Goal: Task Accomplishment & Management: Use online tool/utility

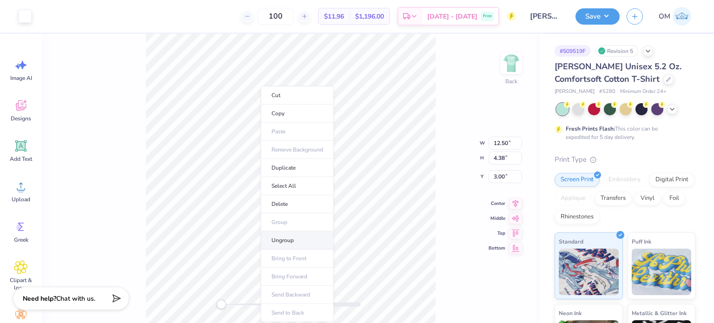
click at [286, 243] on li "Ungroup" at bounding box center [297, 240] width 73 height 18
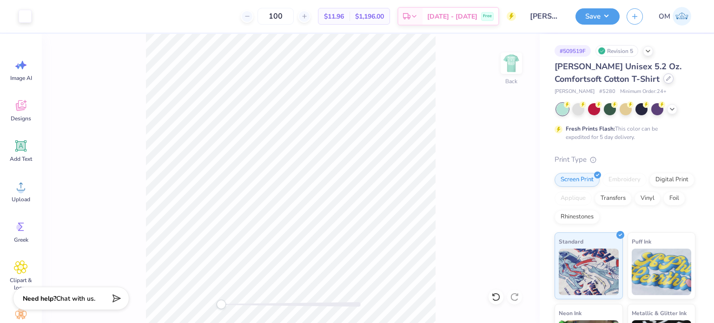
click at [666, 79] on icon at bounding box center [668, 78] width 5 height 5
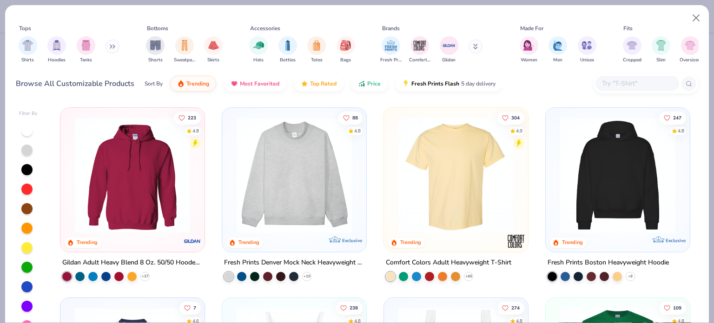
click at [625, 80] on input "text" at bounding box center [637, 83] width 72 height 11
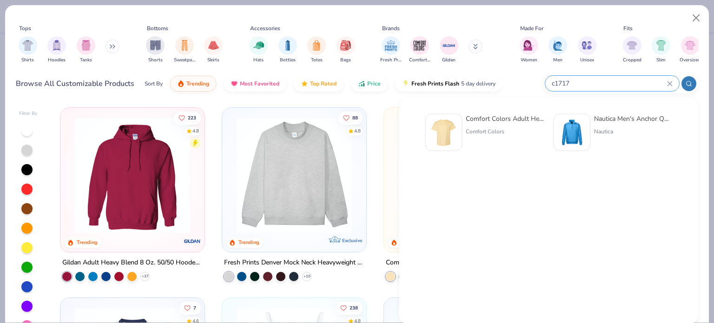
type input "c1717"
click at [460, 120] on div at bounding box center [443, 132] width 37 height 37
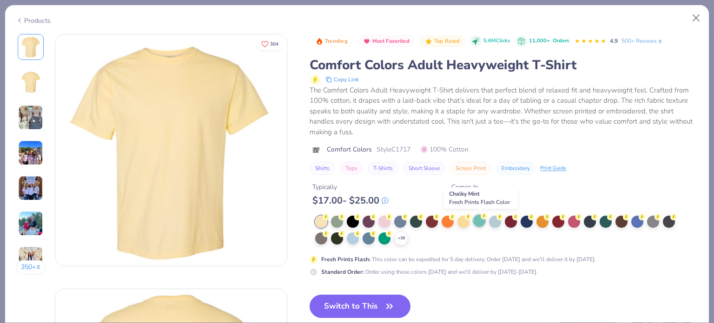
click at [478, 219] on div at bounding box center [479, 221] width 12 height 12
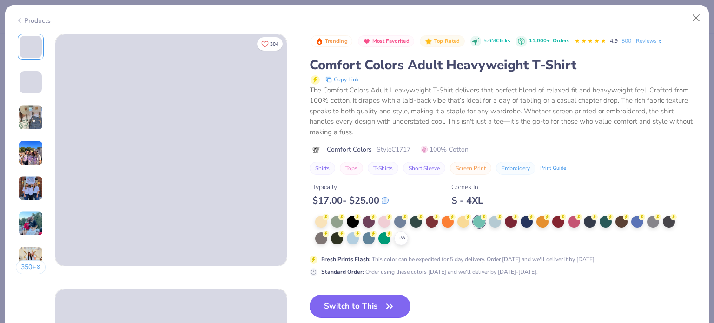
click at [342, 308] on button "Switch to This" at bounding box center [359, 306] width 101 height 23
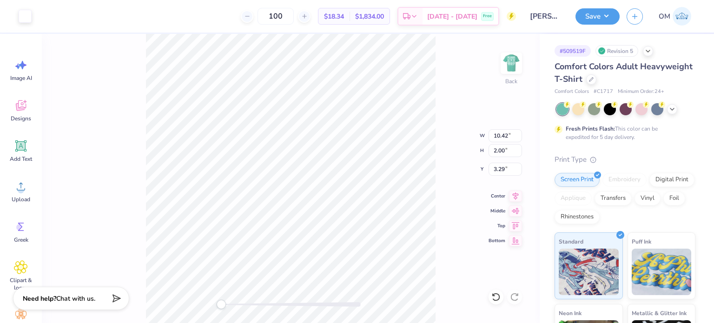
type input "10.42"
type input "2.00"
type input "3.29"
type input "8.09"
type input "1.55"
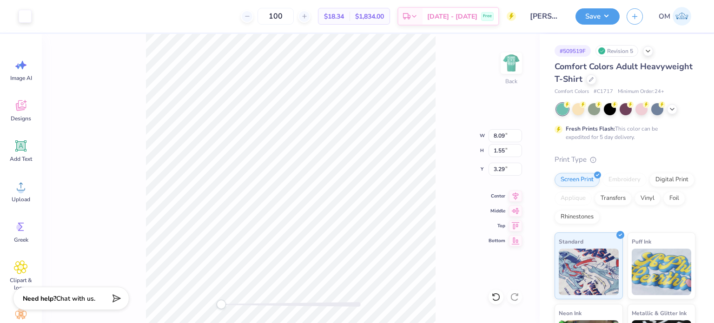
type input "8.61"
type input "1.65"
type input "3.00"
type input "5.05"
type input "9.14"
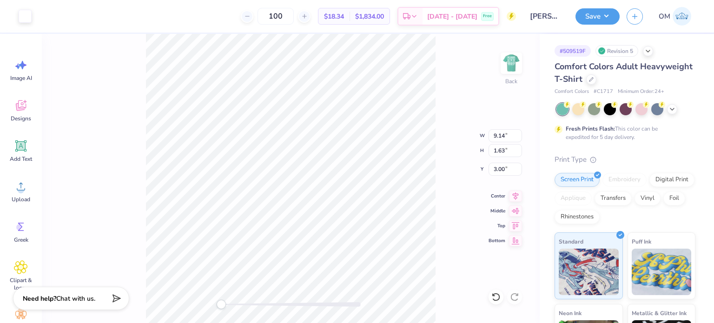
type input "1.63"
type input "9.72"
type input "1.73"
type input "9.13"
type input "1.63"
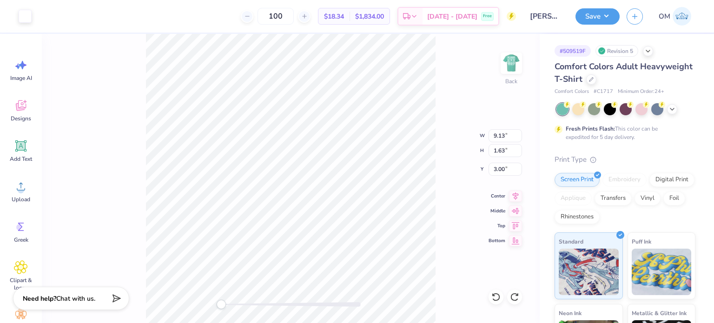
type input "9.27"
type input "1.65"
click at [603, 13] on button "Save" at bounding box center [597, 15] width 44 height 16
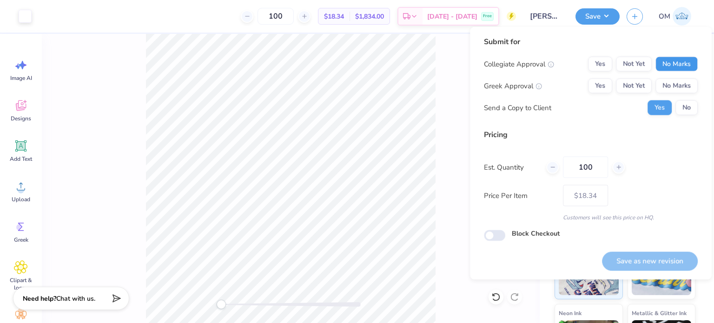
click at [673, 65] on button "No Marks" at bounding box center [676, 64] width 42 height 15
click at [590, 63] on button "Yes" at bounding box center [600, 64] width 24 height 15
click at [679, 92] on button "No Marks" at bounding box center [676, 86] width 42 height 15
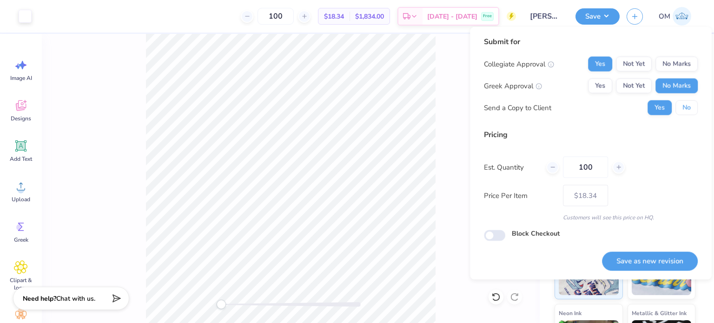
click at [686, 100] on button "No" at bounding box center [686, 107] width 22 height 15
click at [616, 268] on button "Save as new revision" at bounding box center [650, 260] width 96 height 19
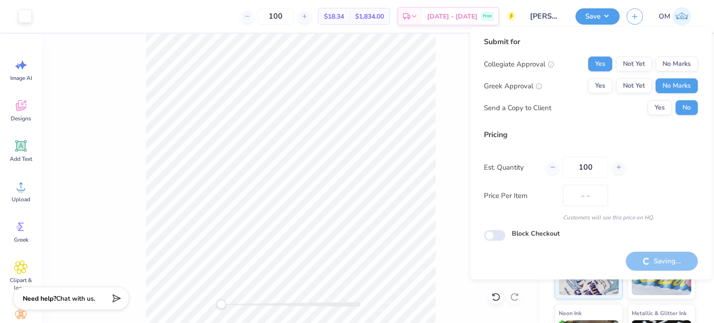
type input "$18.34"
